Goal: Task Accomplishment & Management: Manage account settings

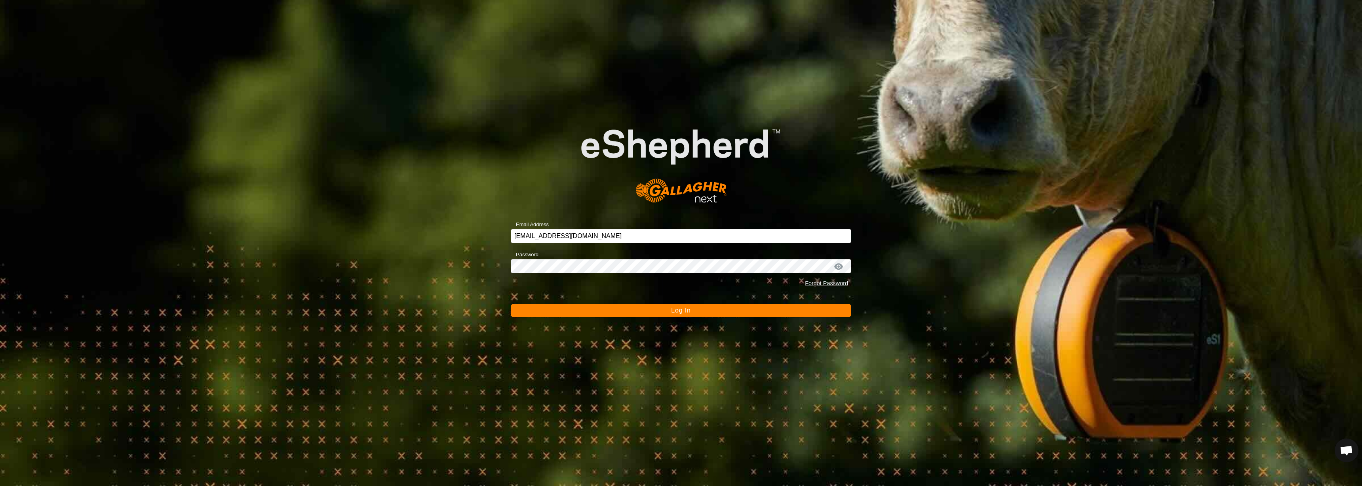
click at [747, 310] on button "Log In" at bounding box center [681, 310] width 340 height 13
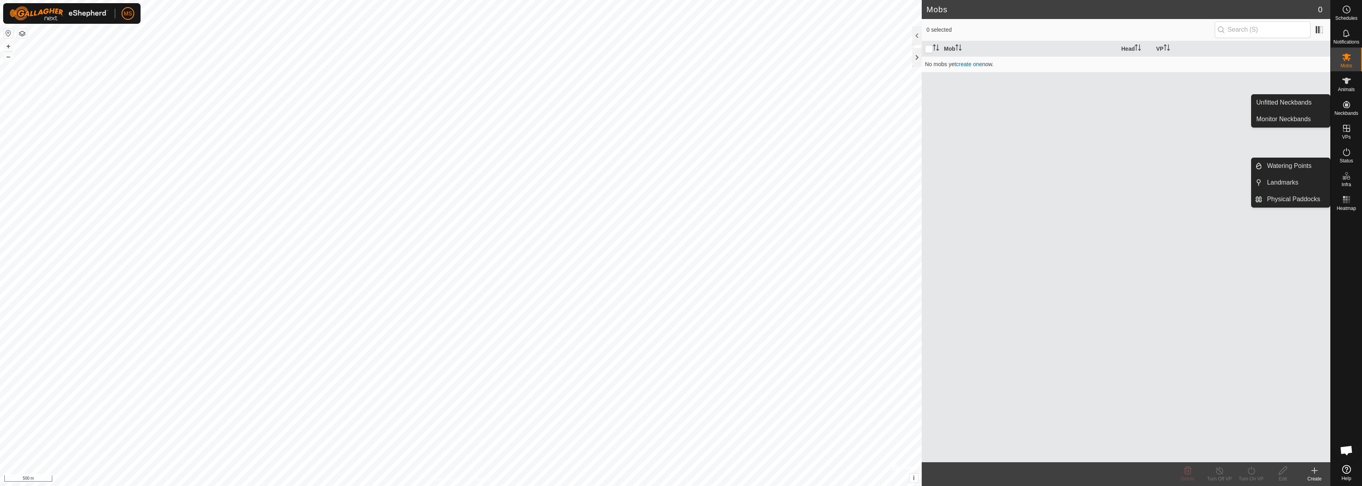
click at [1352, 109] on es-neckbands-svg-icon at bounding box center [1346, 104] width 14 height 13
click at [1315, 103] on link "Unfitted Neckbands" at bounding box center [1290, 103] width 78 height 16
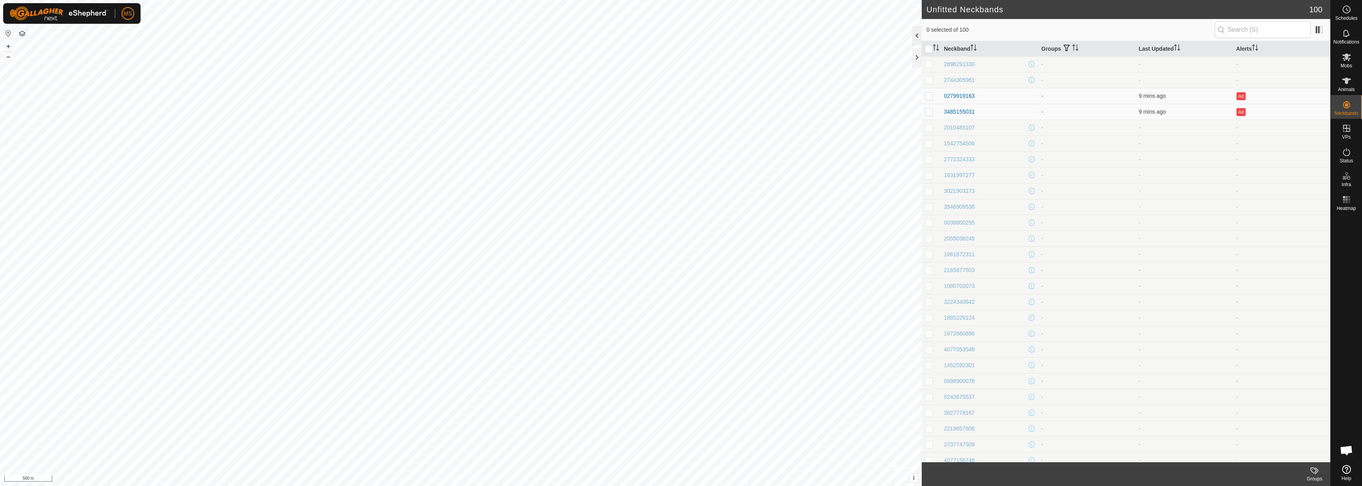
click at [919, 32] on div at bounding box center [916, 35] width 9 height 19
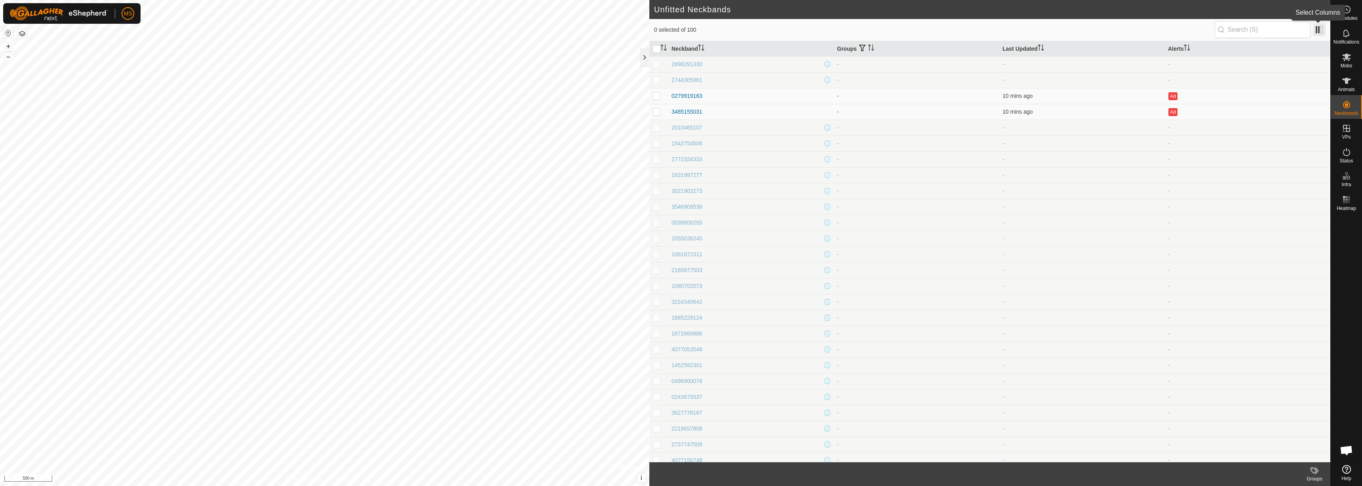
click at [1321, 33] on span at bounding box center [1318, 29] width 13 height 13
click at [1284, 150] on li "Location" at bounding box center [1277, 154] width 91 height 16
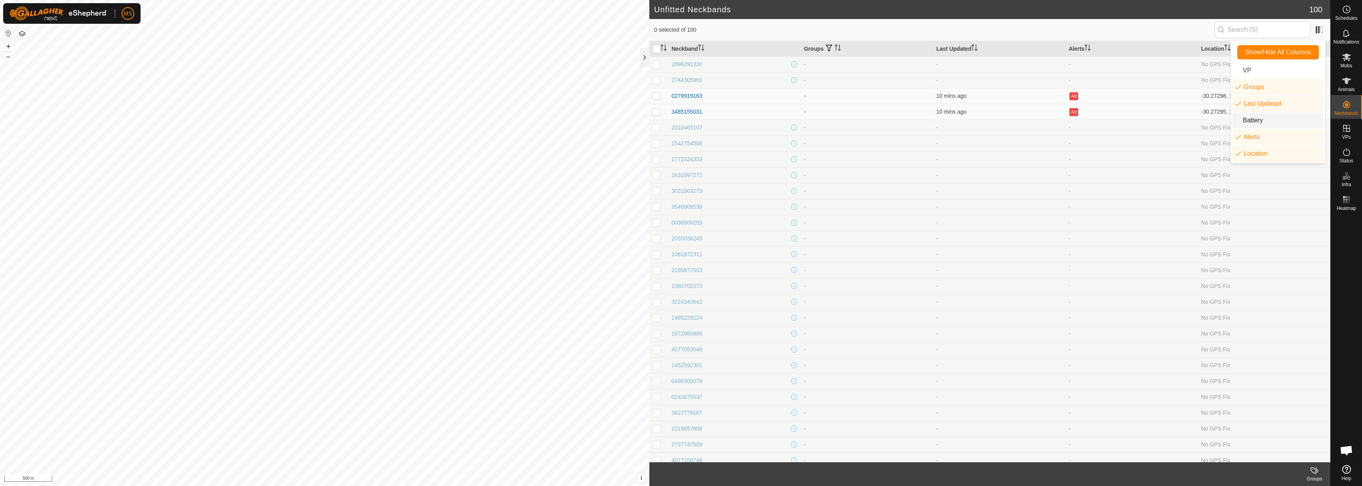
click at [1285, 120] on li "Battery" at bounding box center [1277, 120] width 91 height 16
click at [1280, 74] on li "VP" at bounding box center [1277, 71] width 91 height 16
click at [1191, 27] on span "0 selected of 100" at bounding box center [934, 30] width 560 height 8
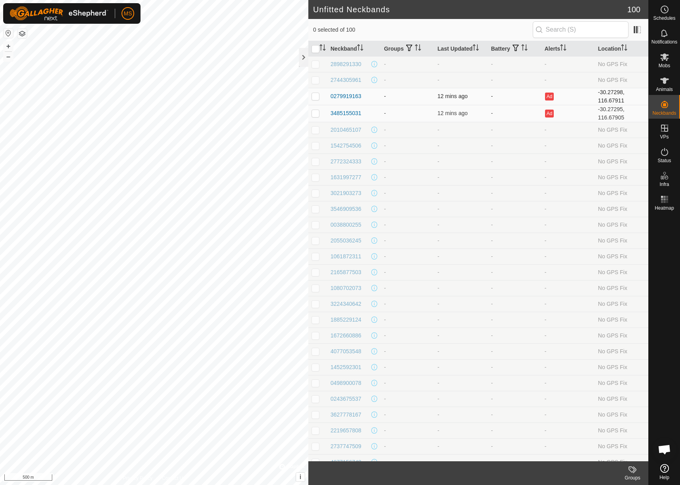
click at [314, 97] on p-checkbox at bounding box center [315, 96] width 8 height 6
checkbox input "true"
click at [313, 112] on p-checkbox at bounding box center [315, 113] width 8 height 6
checkbox input "true"
click at [316, 95] on p-checkbox at bounding box center [315, 96] width 8 height 6
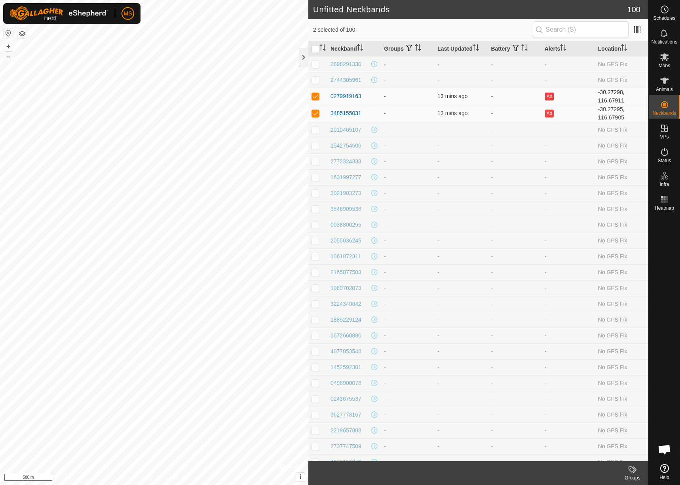
checkbox input "false"
click at [317, 110] on p-checkbox at bounding box center [315, 113] width 8 height 6
checkbox input "false"
drag, startPoint x: 318, startPoint y: 258, endPoint x: 336, endPoint y: 260, distance: 17.9
click at [318, 258] on p-checkbox at bounding box center [315, 256] width 8 height 6
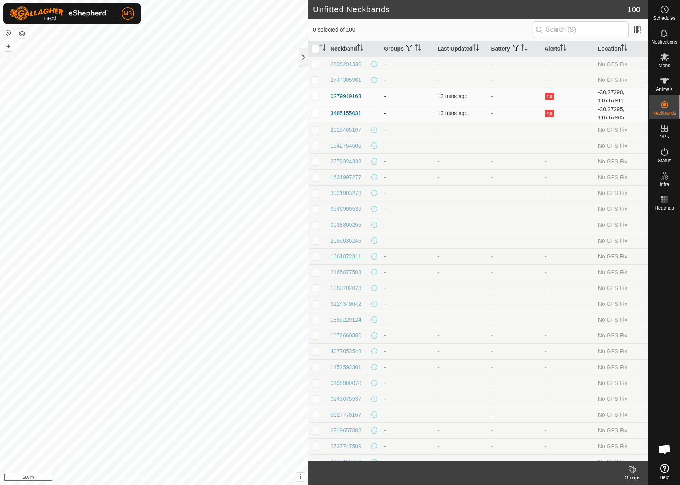
checkbox input "true"
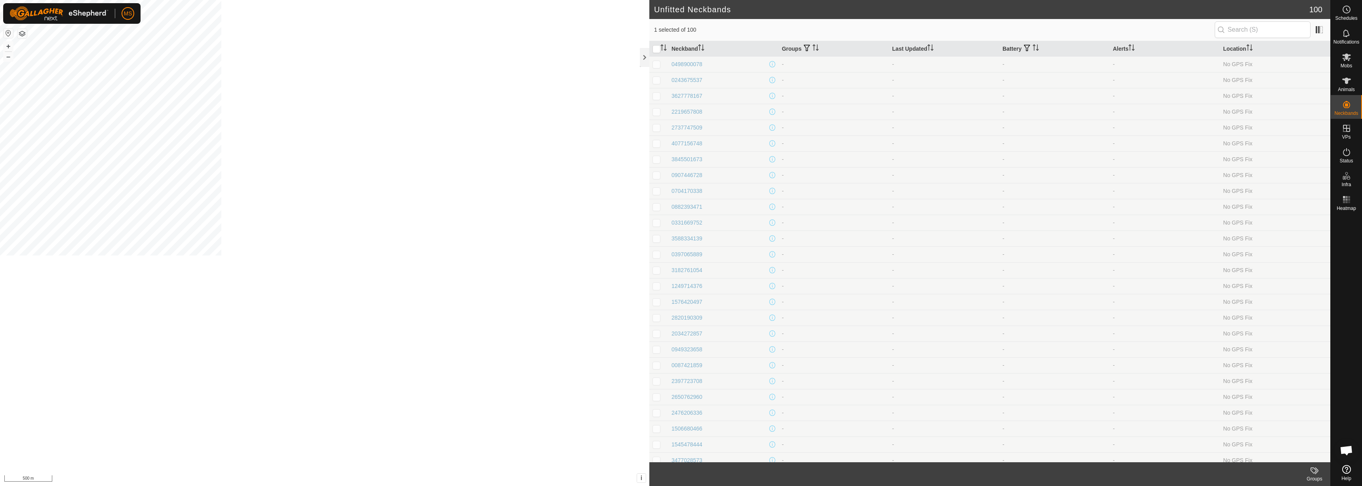
scroll to position [314, 0]
click at [642, 52] on div at bounding box center [644, 57] width 9 height 19
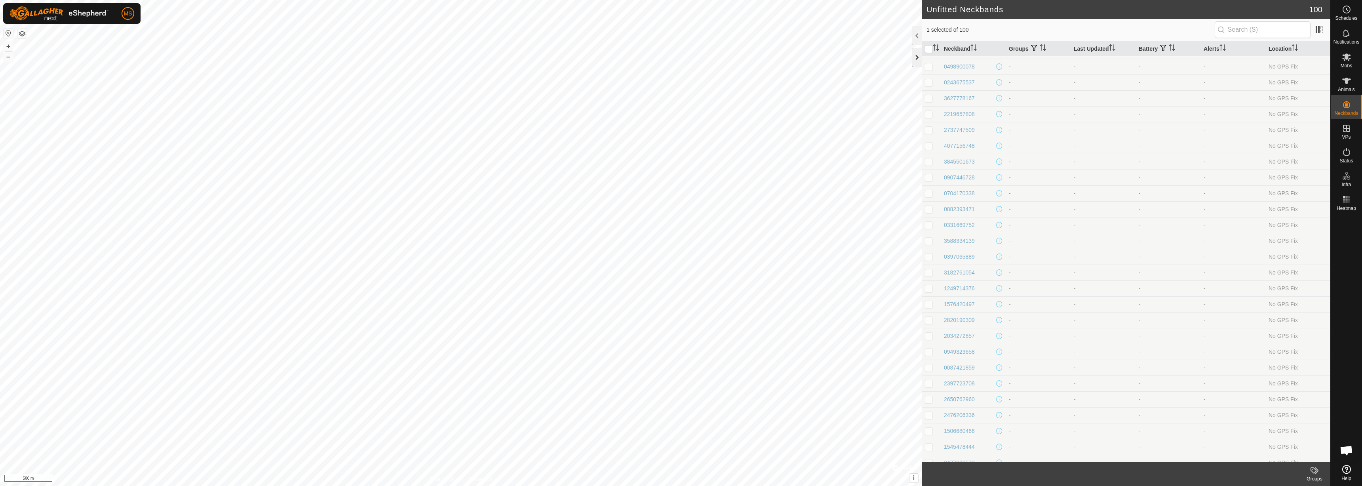
click at [919, 59] on div at bounding box center [916, 57] width 9 height 19
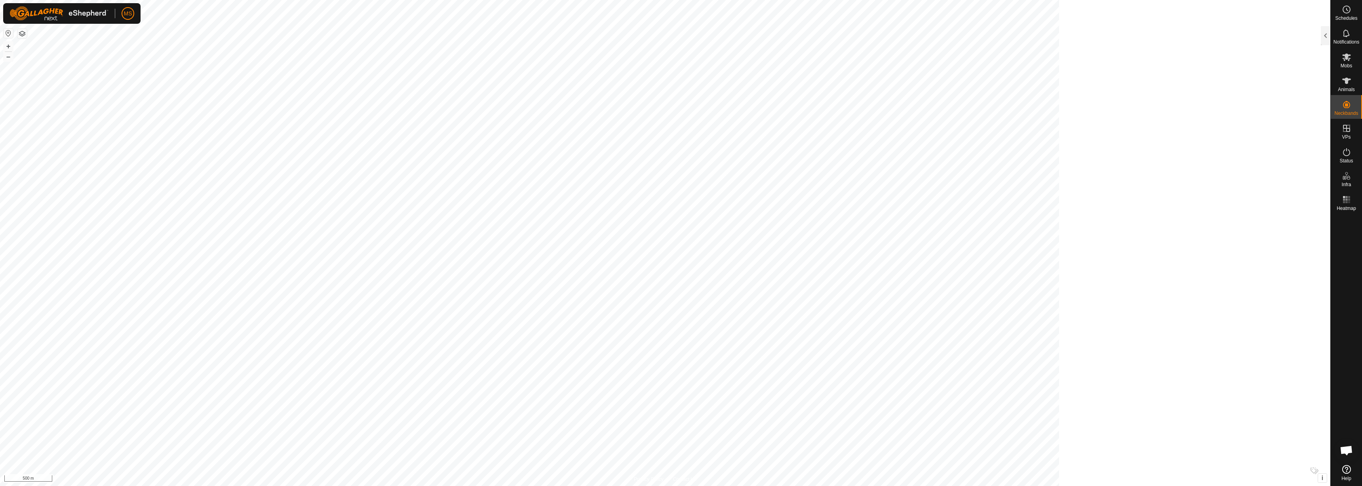
scroll to position [1699, 0]
click at [1308, 118] on link "Monitor Neckbands" at bounding box center [1290, 119] width 78 height 16
click at [1312, 105] on link "Unfitted Neckbands" at bounding box center [1290, 103] width 78 height 16
click at [1286, 99] on link "Unfitted Neckbands" at bounding box center [1290, 103] width 78 height 16
click at [1288, 103] on link "Unfitted Neckbands" at bounding box center [1290, 103] width 78 height 16
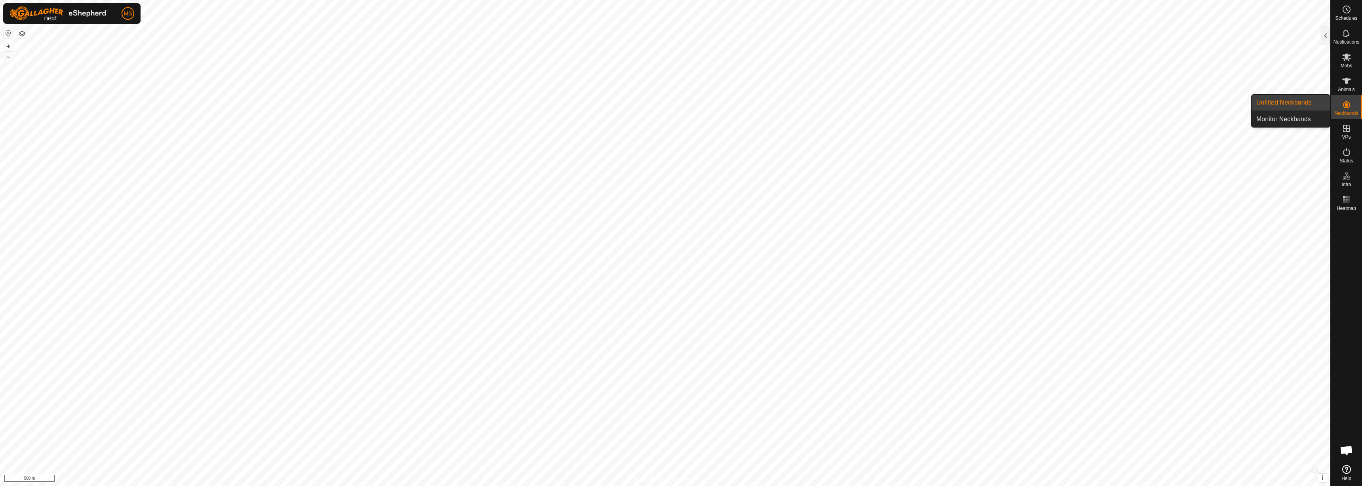
click at [1288, 103] on link "Unfitted Neckbands" at bounding box center [1290, 103] width 78 height 16
click at [1339, 101] on es-neckbands-svg-icon at bounding box center [1346, 104] width 14 height 13
click at [1343, 109] on icon at bounding box center [1345, 104] width 9 height 9
click at [1292, 117] on link "Monitor Neckbands" at bounding box center [1290, 119] width 78 height 16
click at [1345, 103] on icon at bounding box center [1345, 104] width 9 height 9
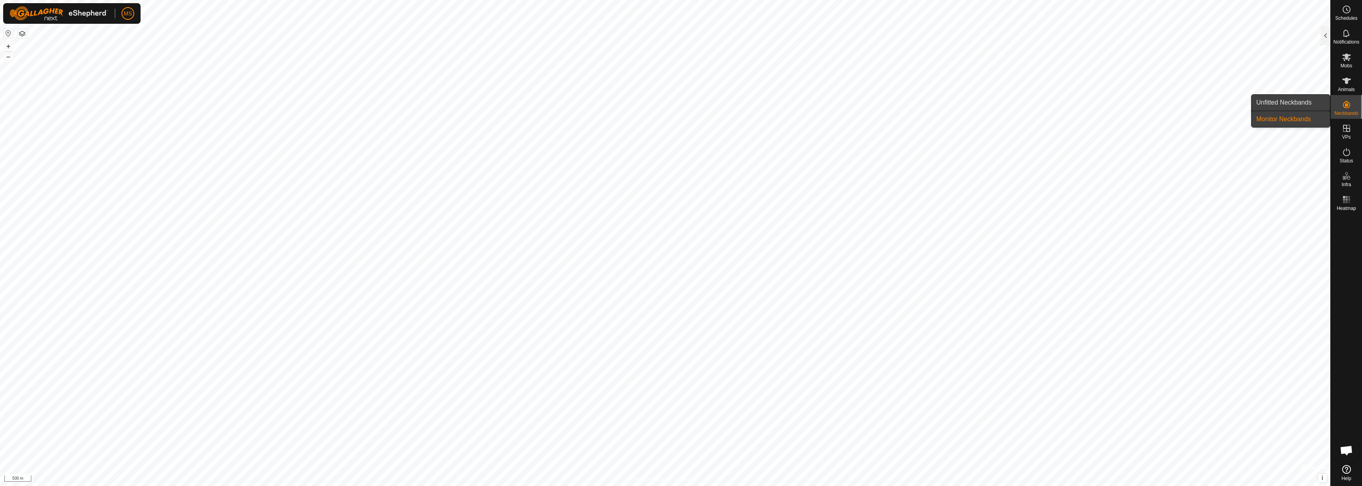
click at [1266, 97] on link "Unfitted Neckbands" at bounding box center [1290, 103] width 78 height 16
click at [1328, 33] on div at bounding box center [1324, 35] width 9 height 19
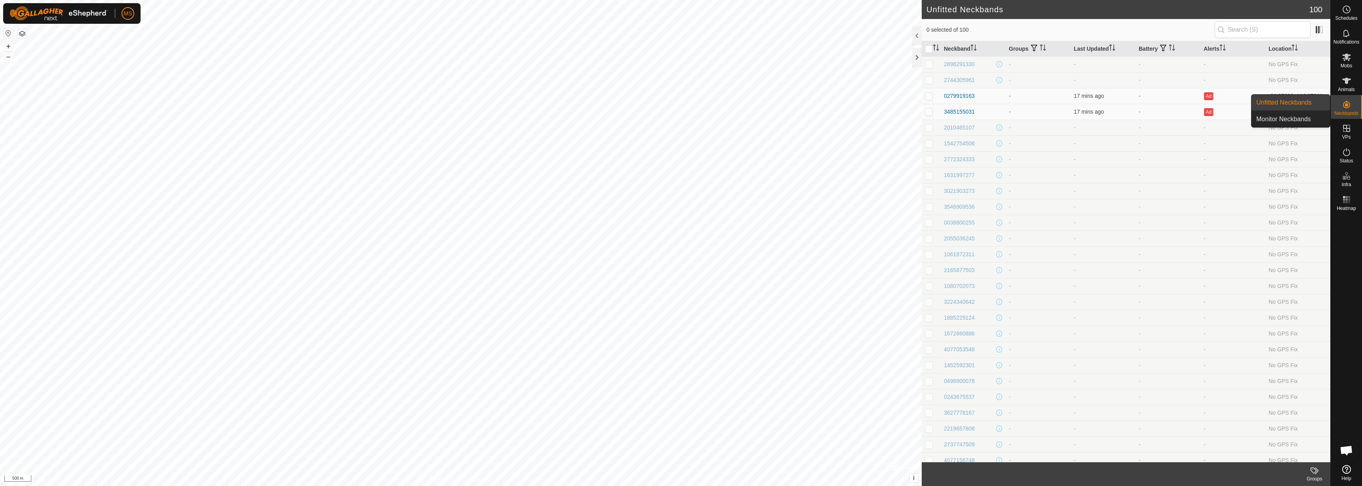
click at [1343, 111] on span "Neckbands" at bounding box center [1346, 113] width 24 height 5
click at [1289, 117] on link "Monitor Neckbands" at bounding box center [1290, 119] width 78 height 16
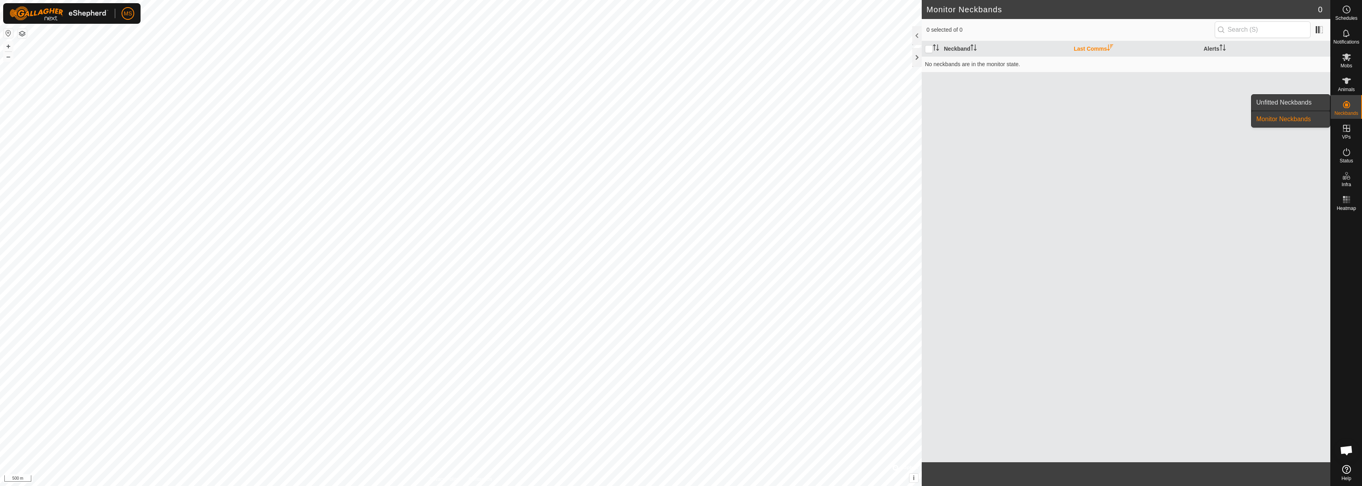
click at [1287, 100] on link "Unfitted Neckbands" at bounding box center [1290, 103] width 78 height 16
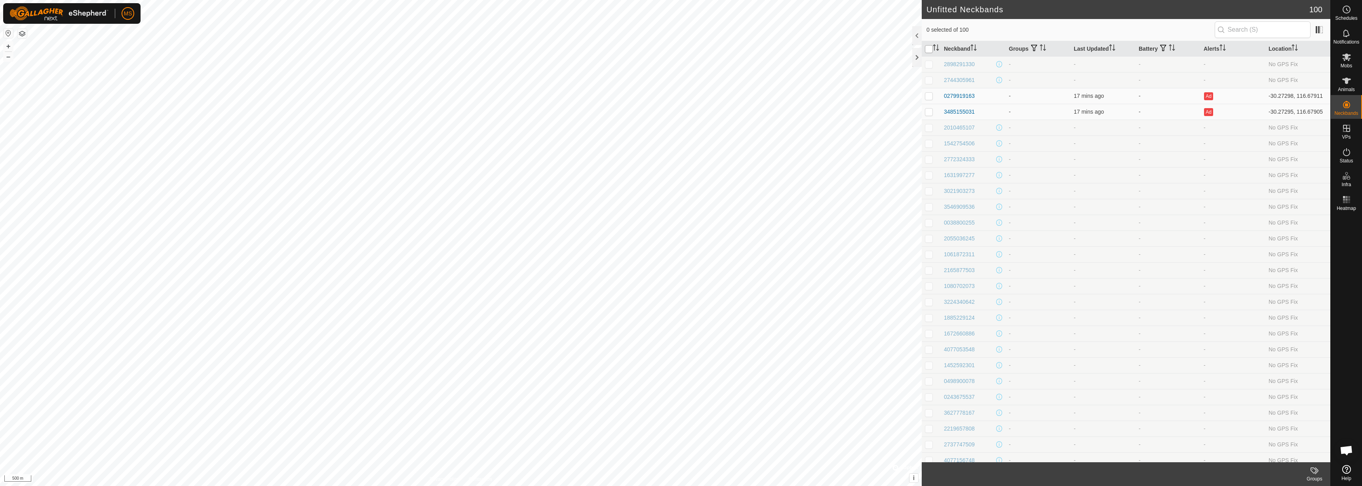
click at [932, 49] on input "checkbox" at bounding box center [929, 49] width 8 height 8
checkbox input "true"
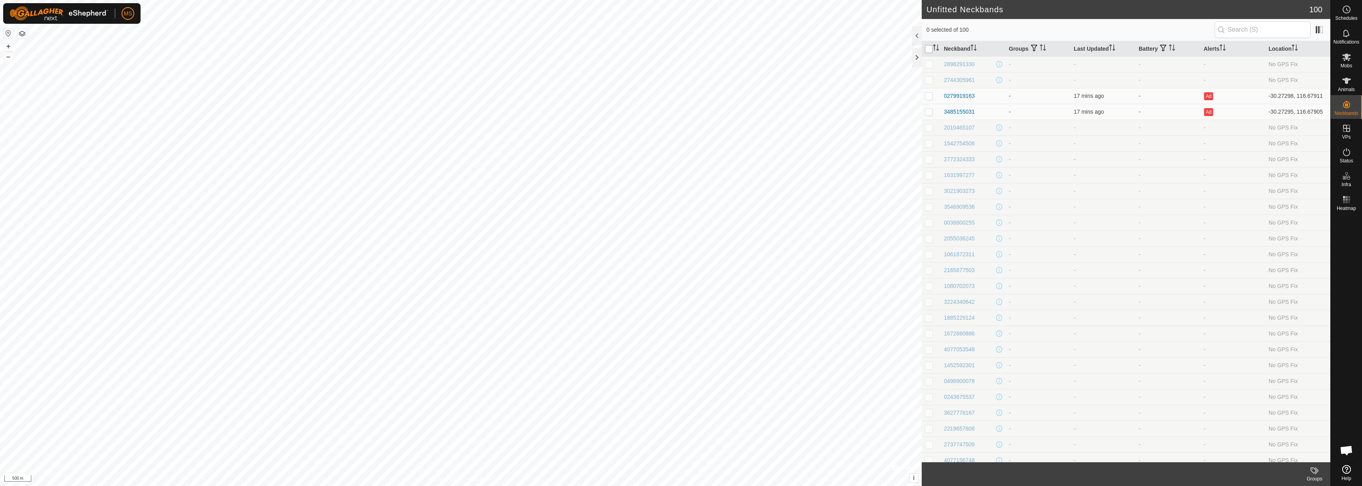
checkbox input "true"
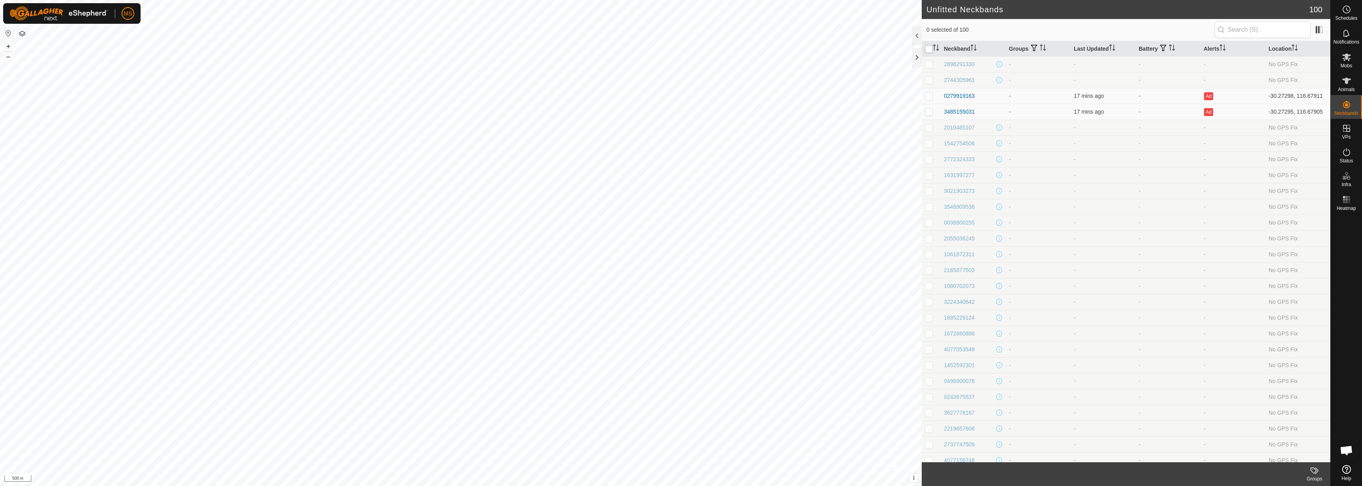
checkbox input "true"
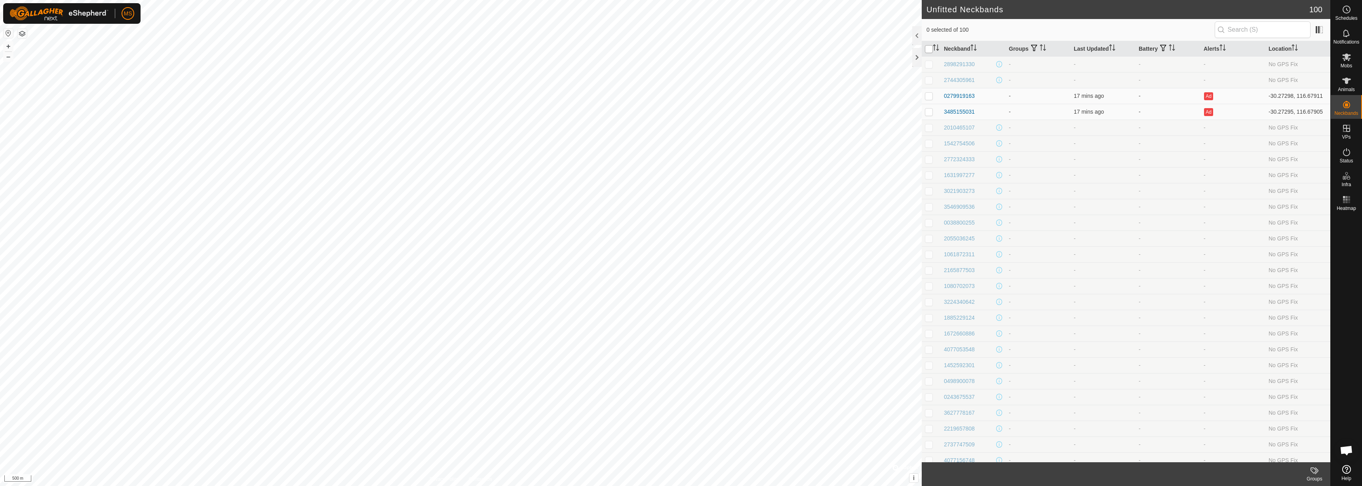
checkbox input "true"
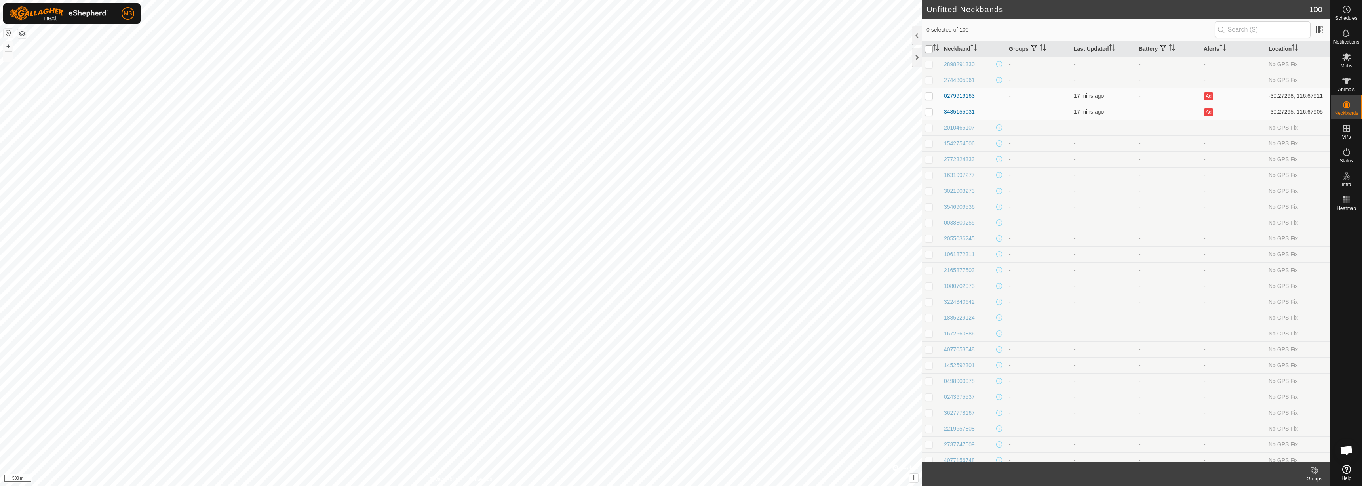
checkbox input "true"
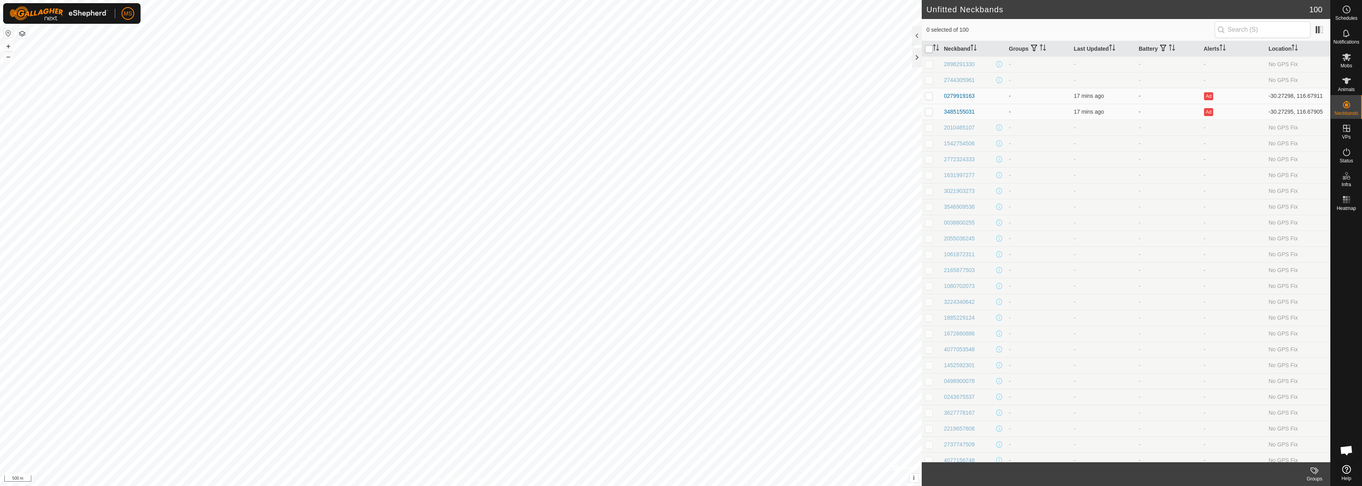
checkbox input "true"
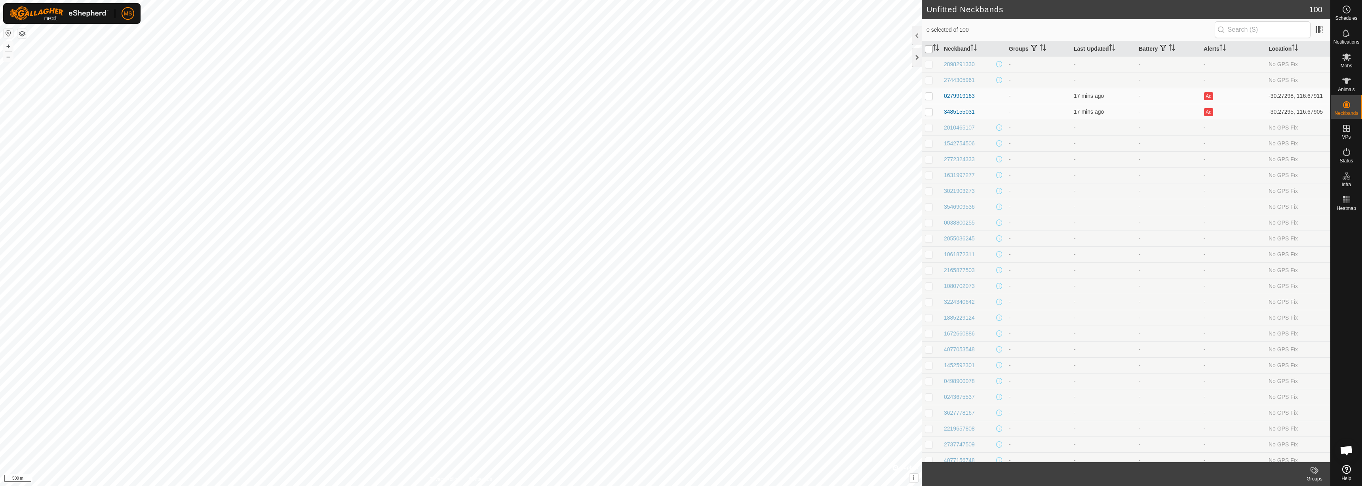
checkbox input "true"
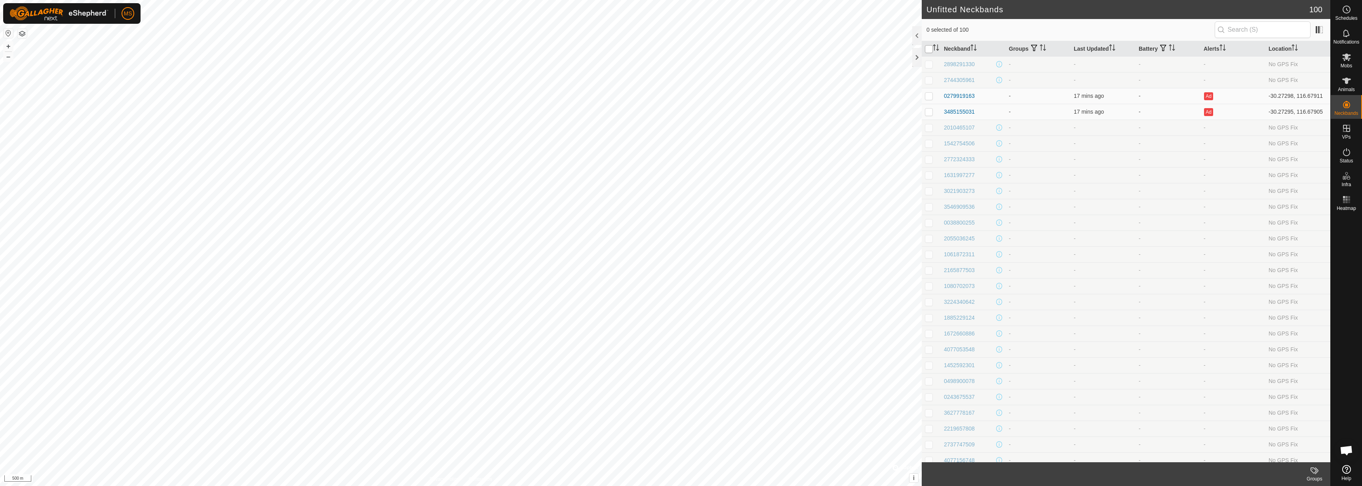
checkbox input "true"
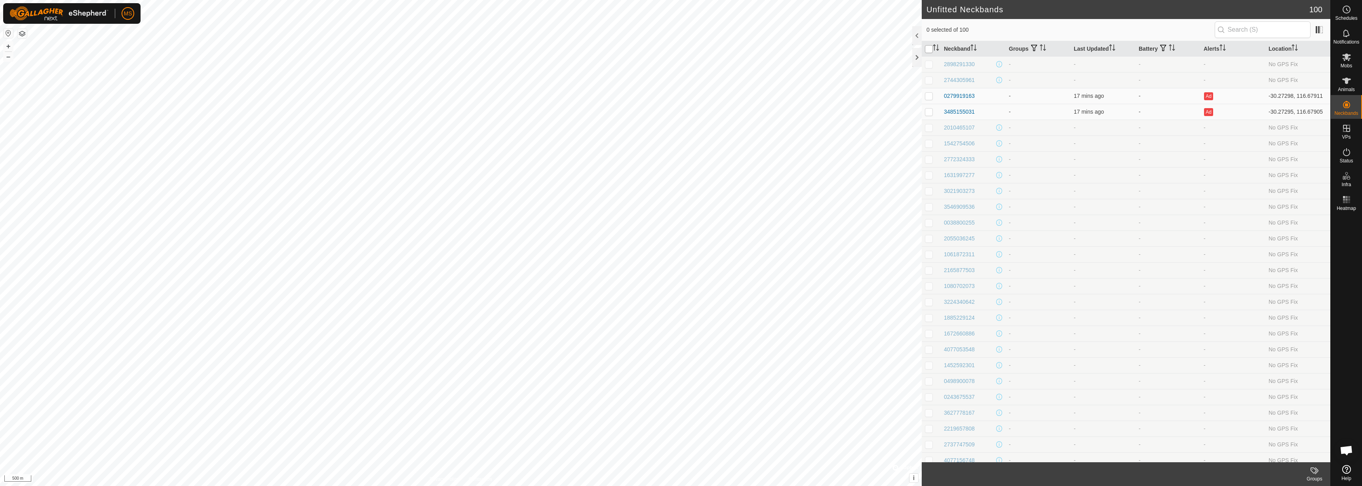
checkbox input "true"
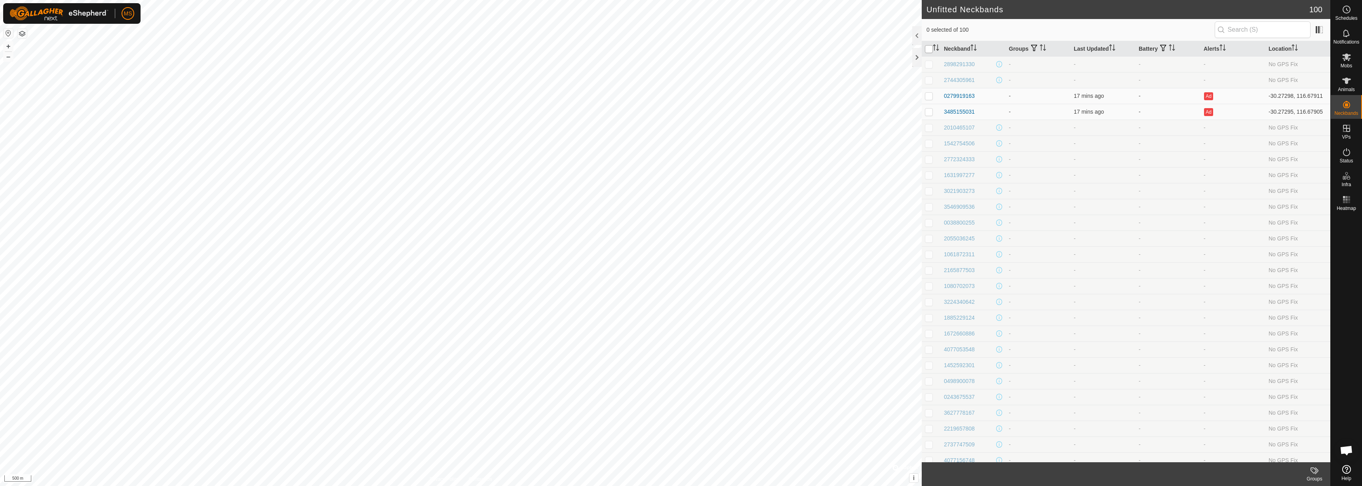
checkbox input "true"
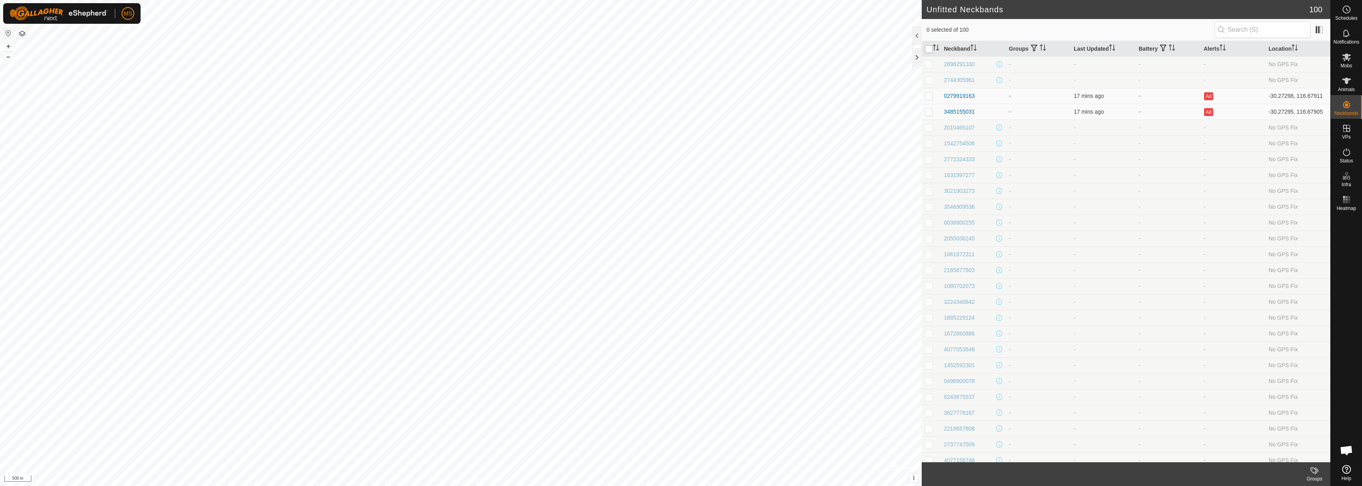
checkbox input "true"
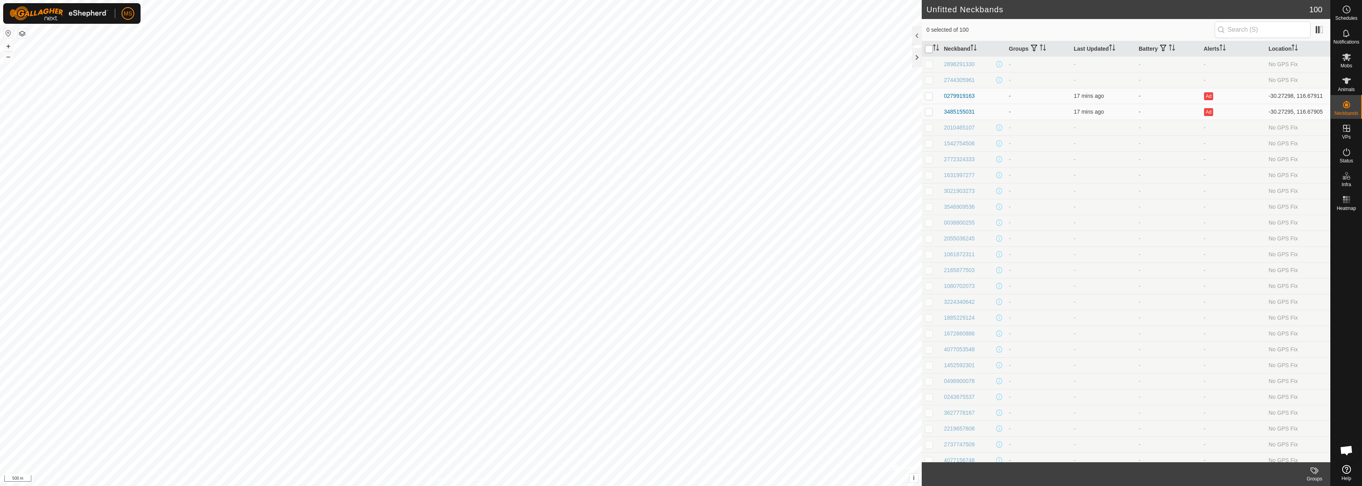
checkbox input "true"
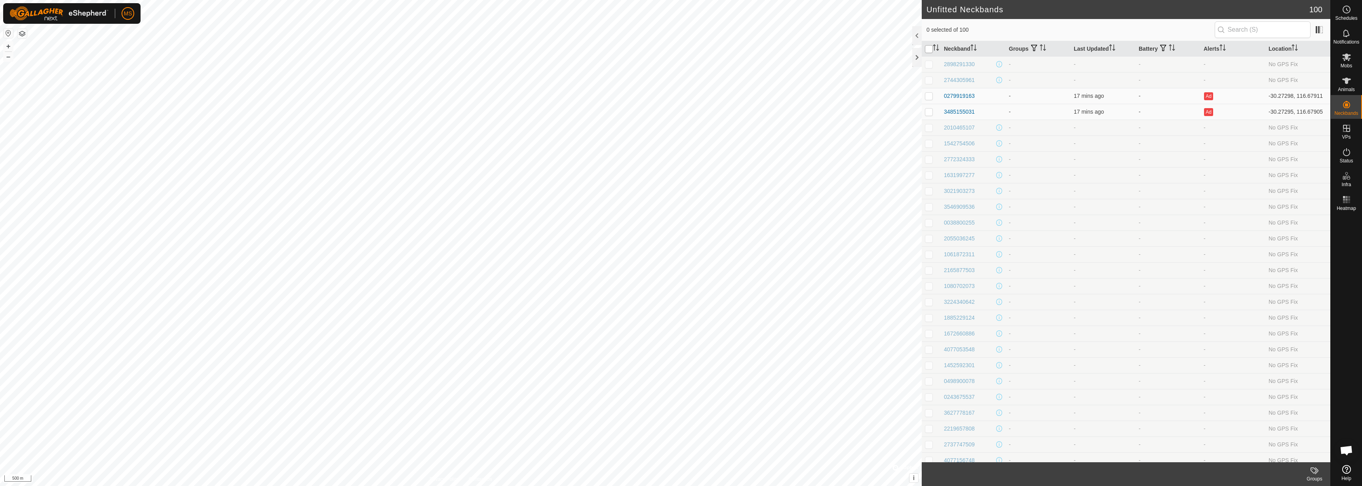
checkbox input "true"
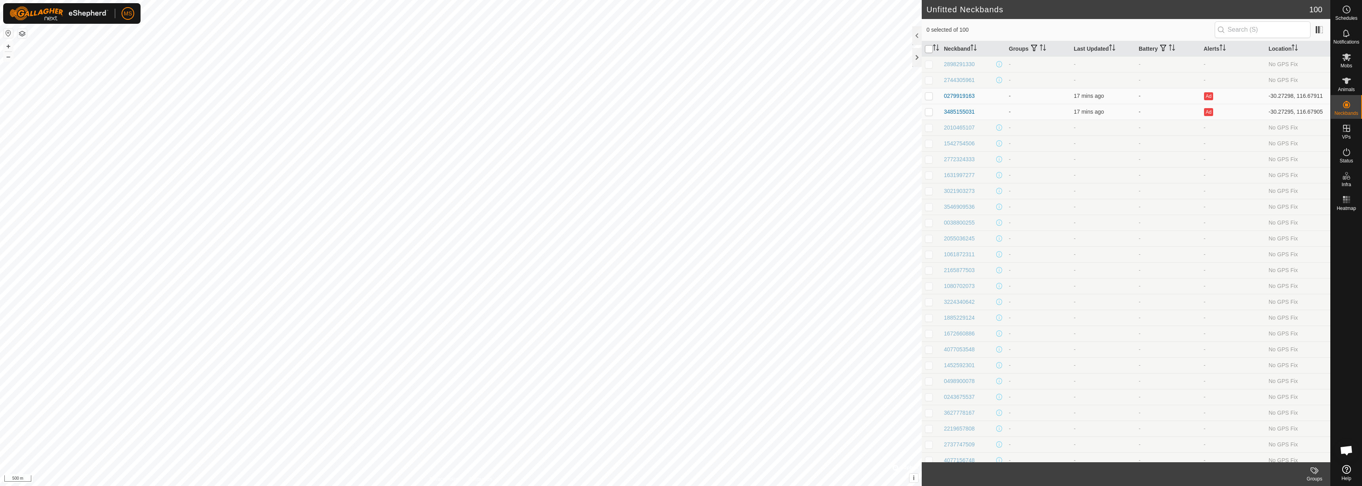
checkbox input "true"
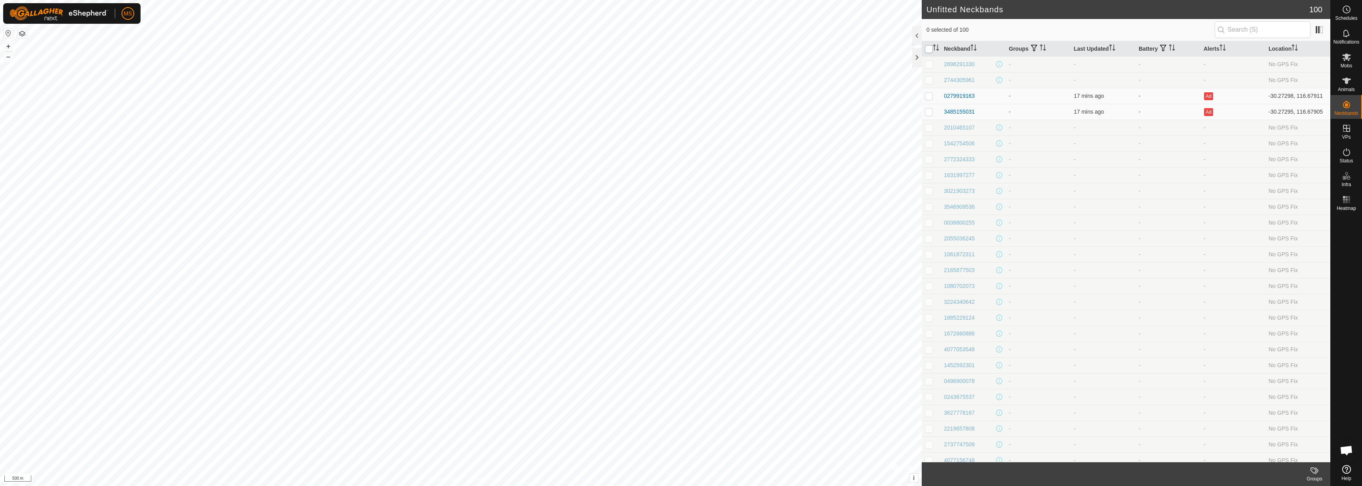
checkbox input "true"
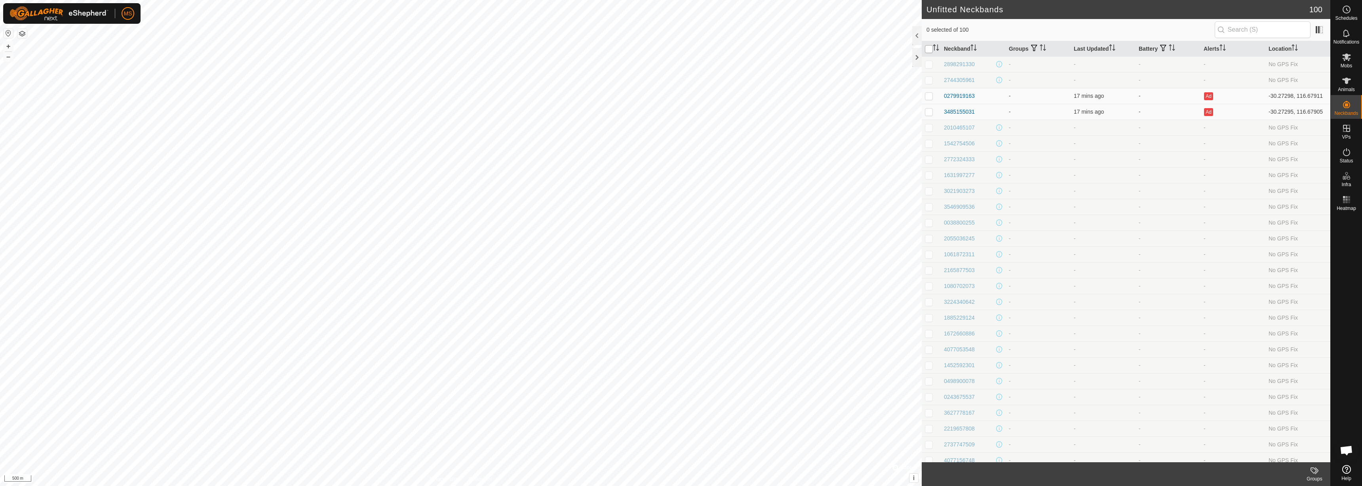
checkbox input "true"
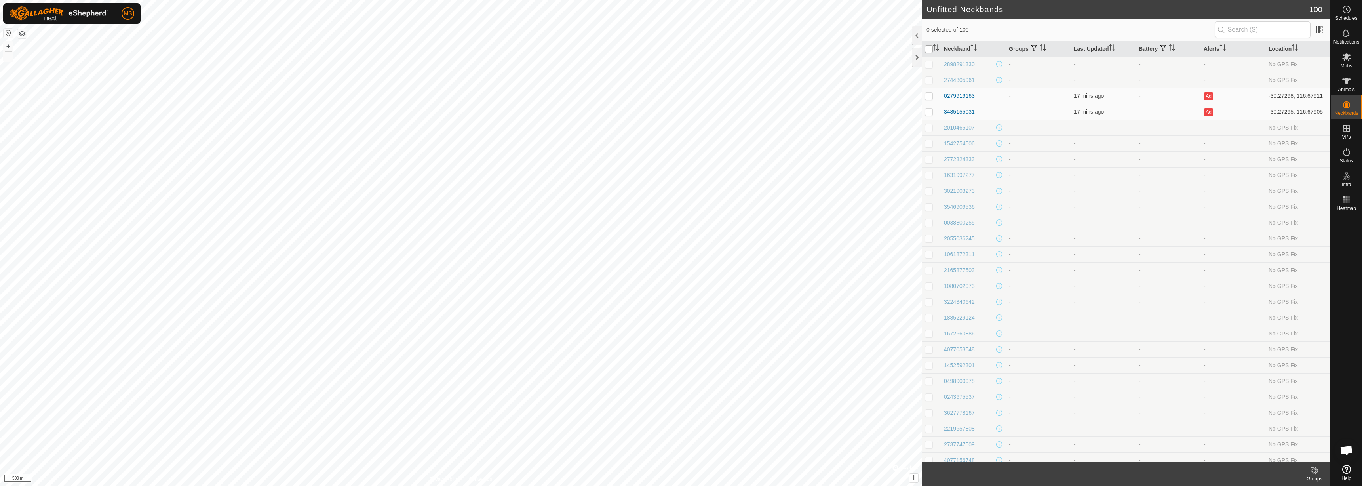
checkbox input "true"
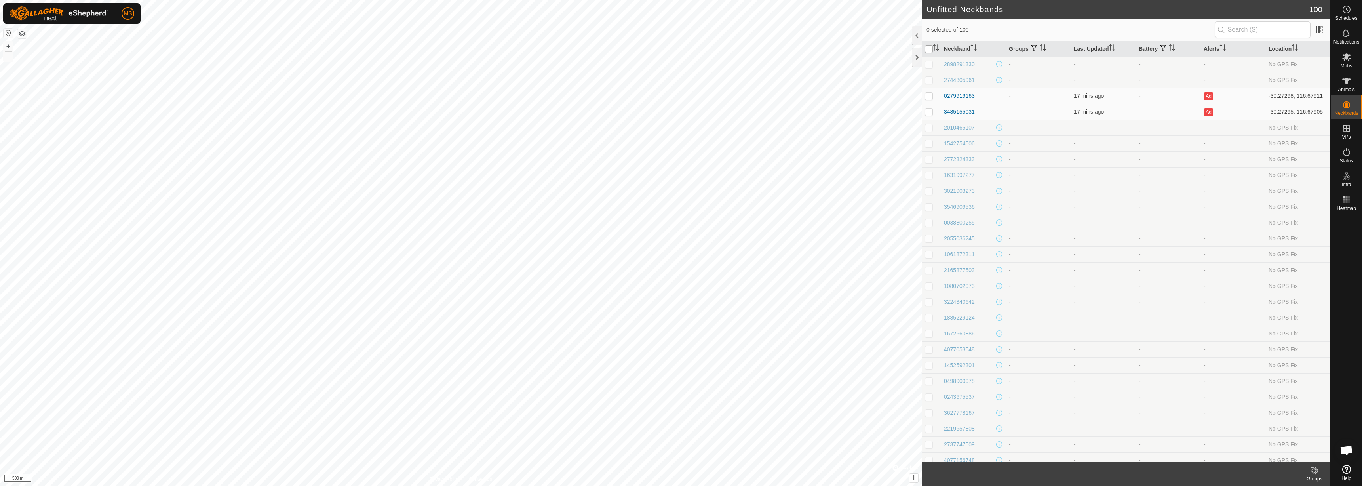
checkbox input "true"
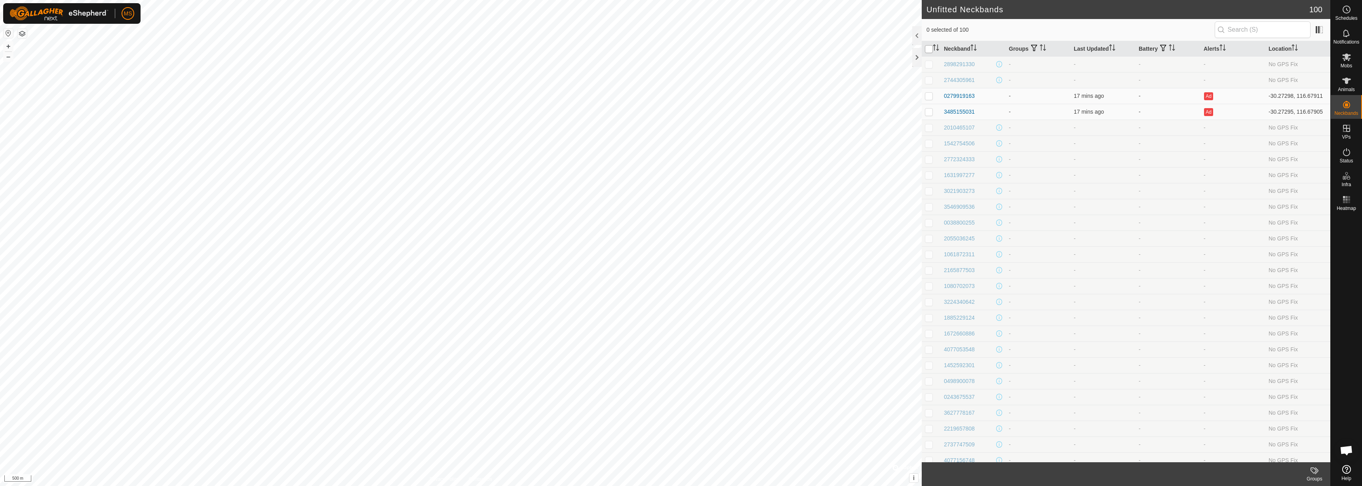
checkbox input "true"
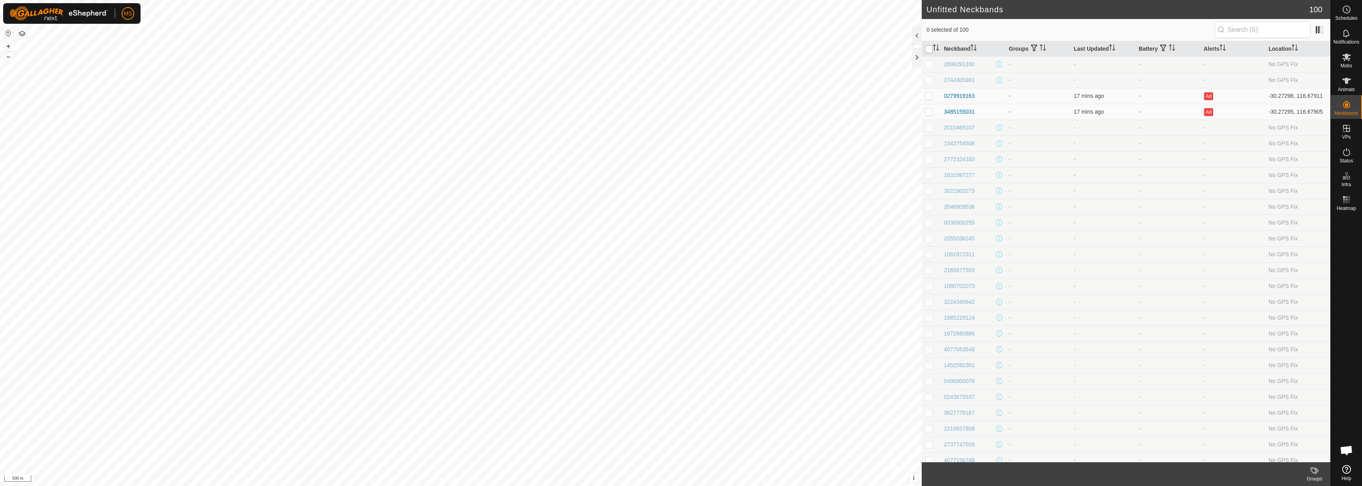
checkbox input "true"
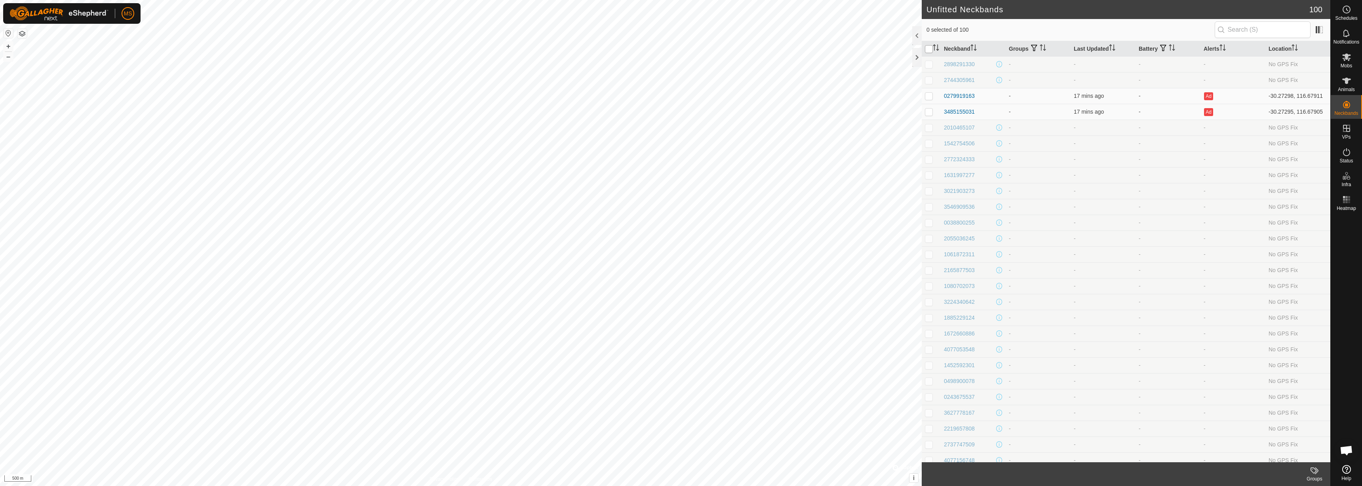
checkbox input "true"
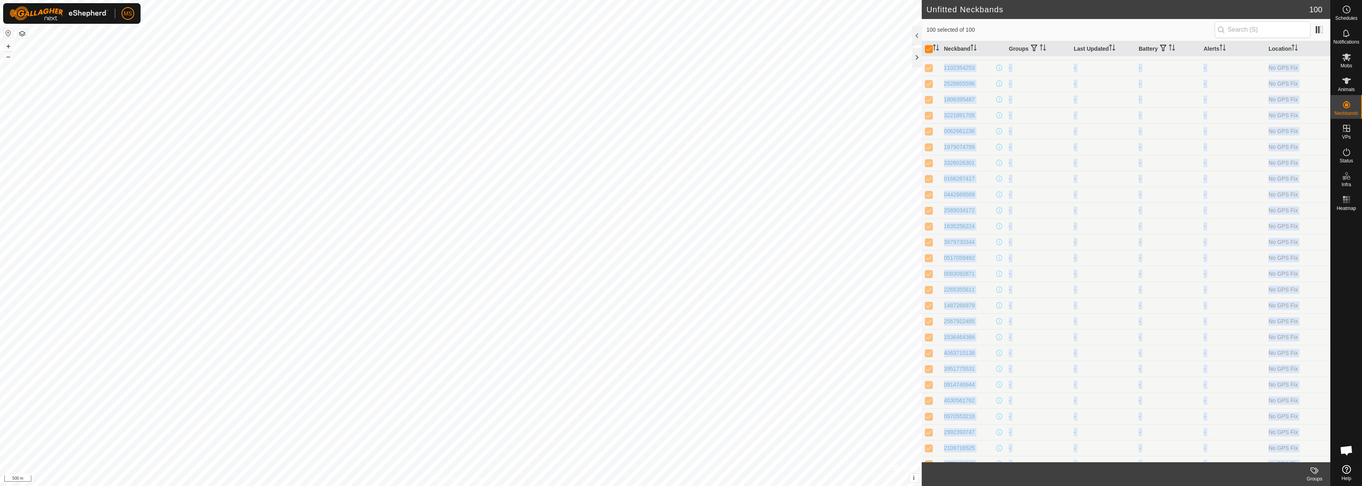
scroll to position [1178, 0]
drag, startPoint x: 944, startPoint y: 63, endPoint x: 993, endPoint y: 480, distance: 419.3
click at [993, 480] on article "Unfitted Neckbands 100 100 selected of 100 Neckband Groups Last Updated Battery…" at bounding box center [1125, 243] width 408 height 486
copy article "2898291330 - - - - No GPS Fix 2744305961 - - - - No GPS Fix 0279919163 - 17 min…"
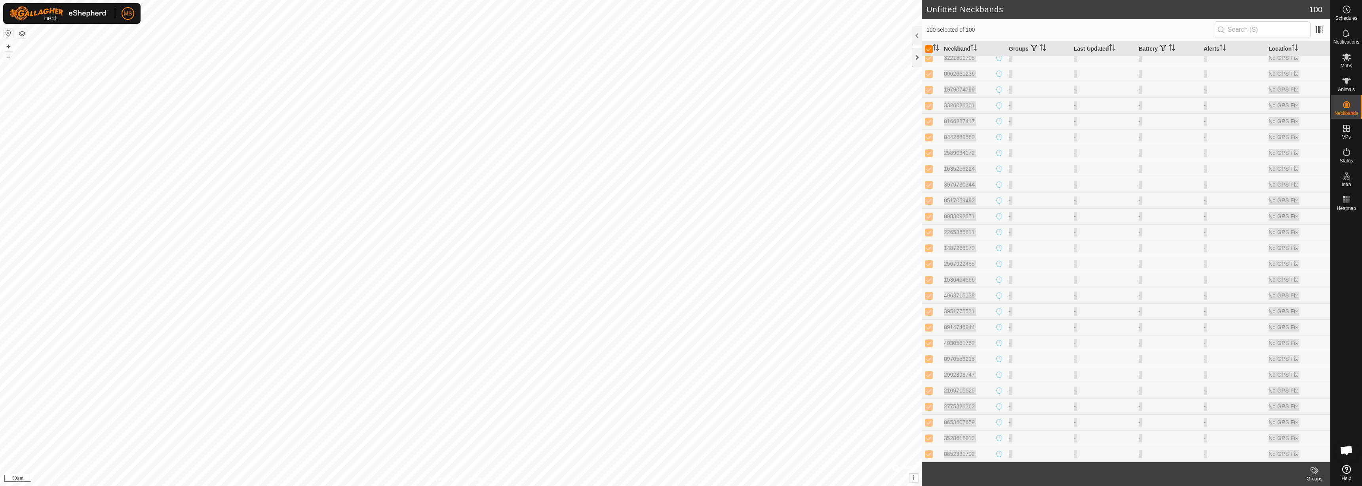
scroll to position [0, 0]
